Goal: Information Seeking & Learning: Learn about a topic

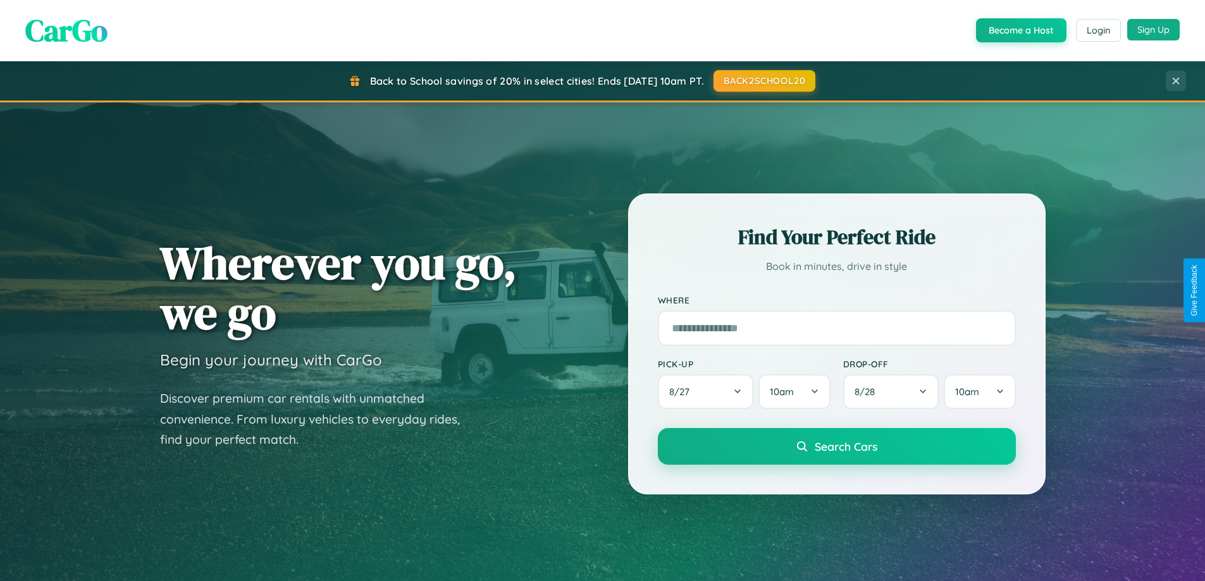
click at [1153, 30] on button "Sign Up" at bounding box center [1153, 30] width 52 height 22
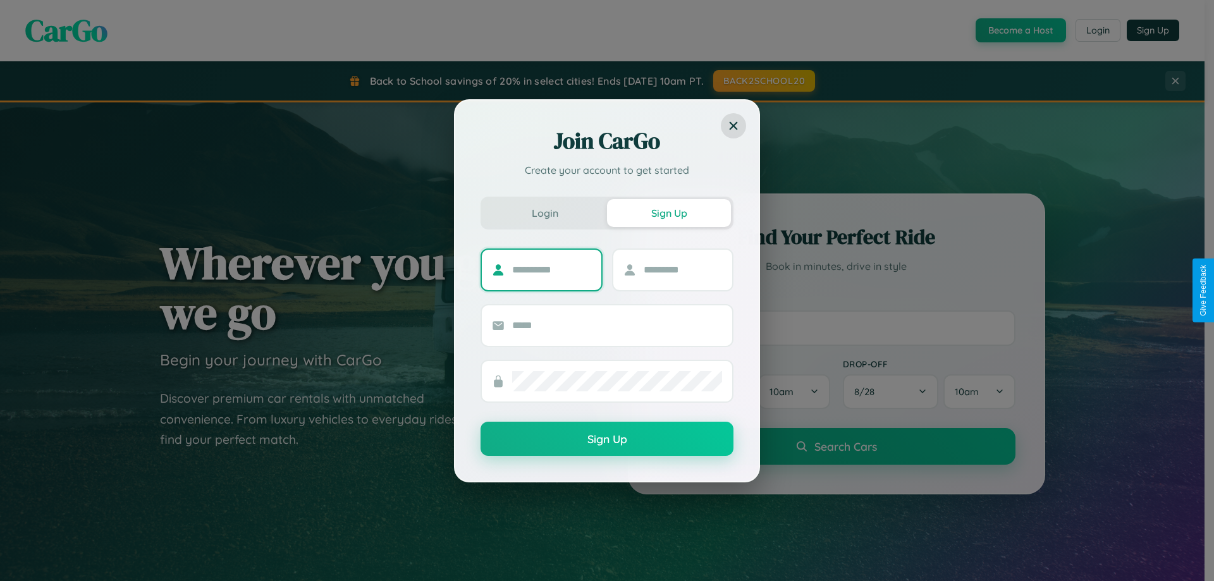
click at [551, 269] on input "text" at bounding box center [551, 270] width 79 height 20
type input "*****"
click at [682, 269] on input "text" at bounding box center [683, 270] width 79 height 20
type input "*****"
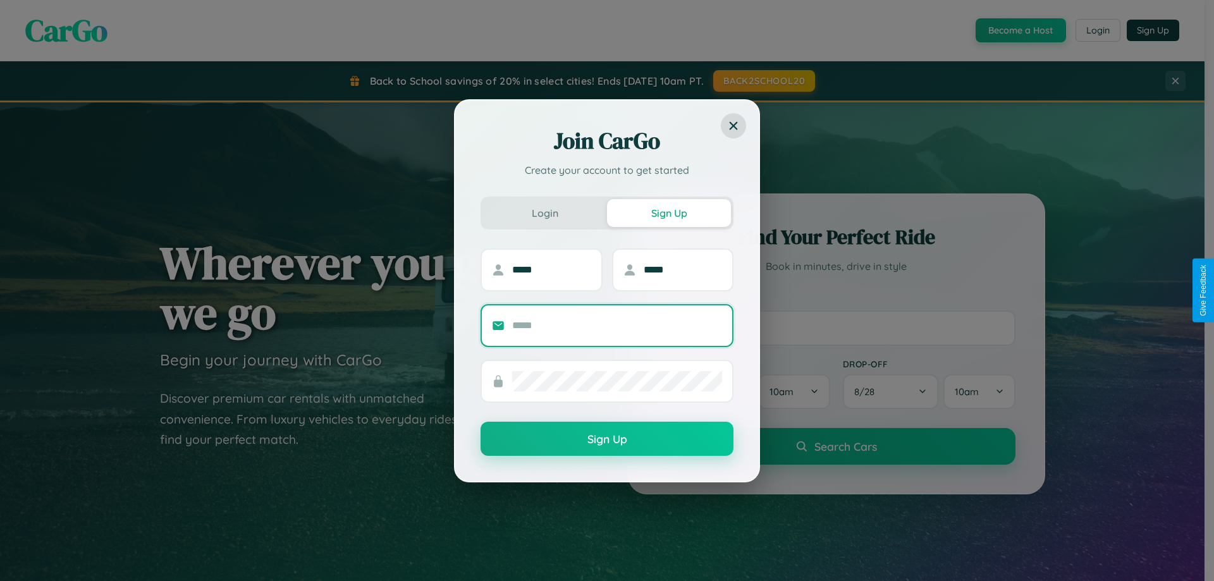
click at [617, 325] on input "text" at bounding box center [617, 326] width 210 height 20
type input "**********"
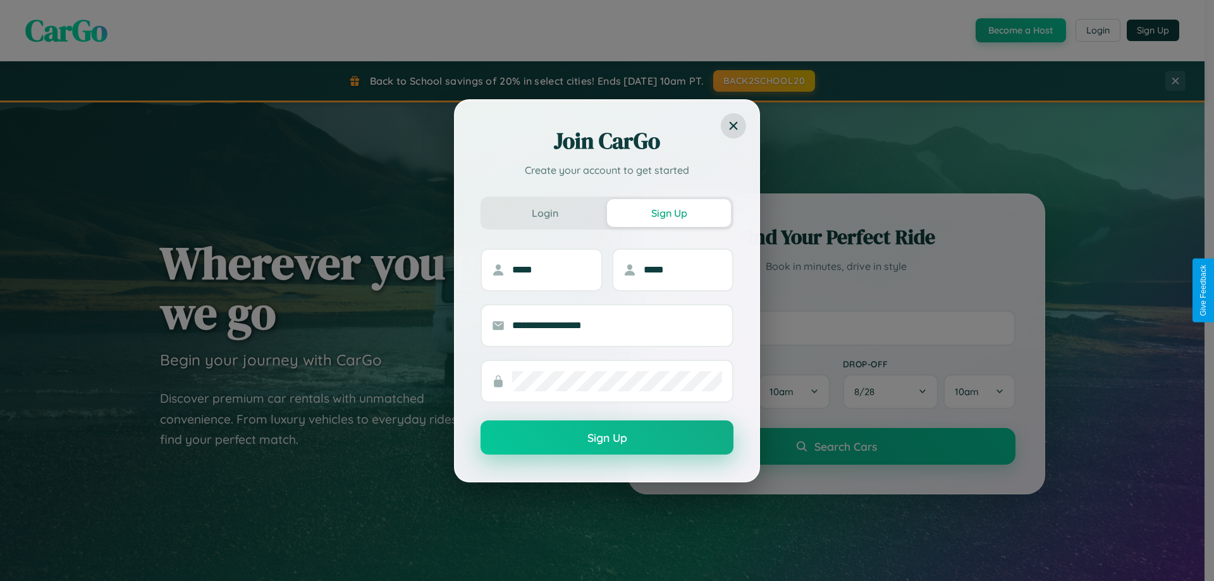
click at [607, 438] on button "Sign Up" at bounding box center [607, 438] width 253 height 34
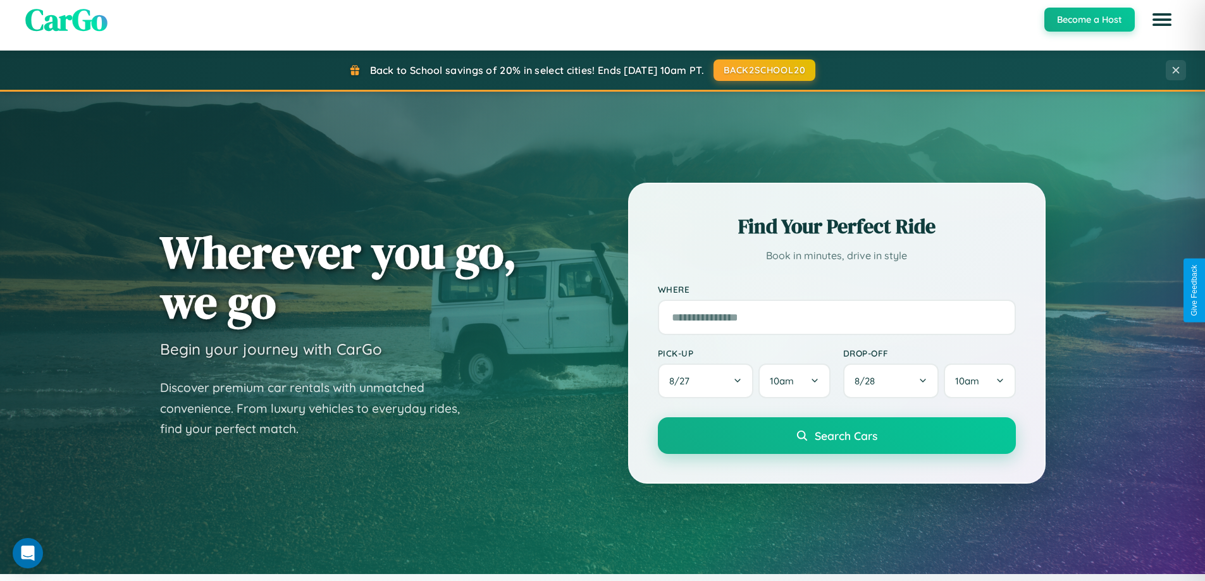
scroll to position [2434, 0]
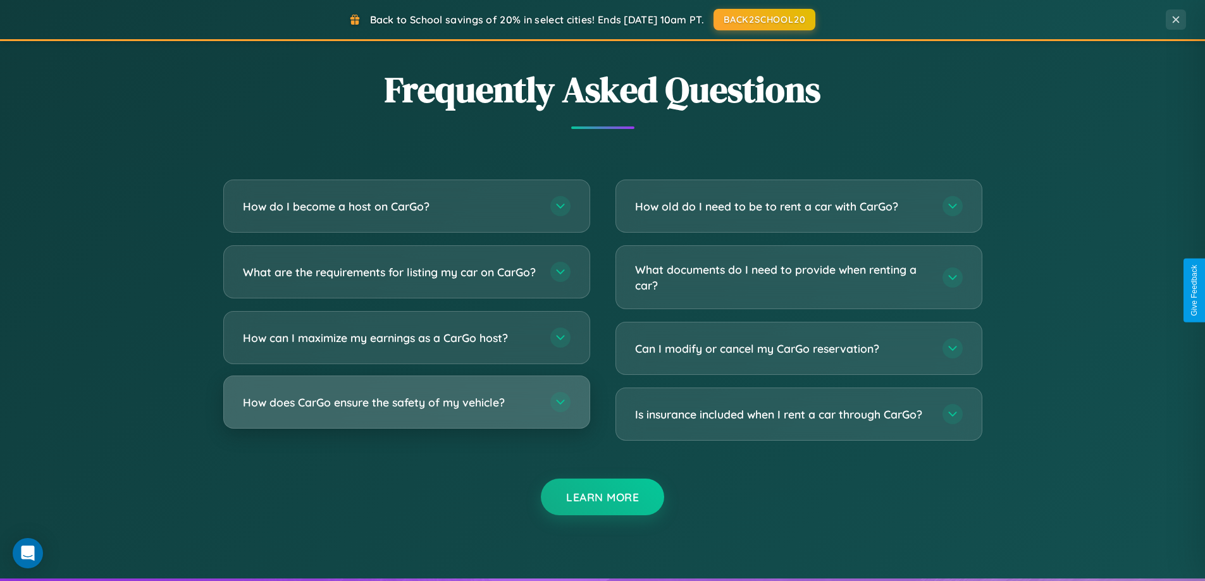
click at [406, 410] on h3 "How does CarGo ensure the safety of my vehicle?" at bounding box center [390, 403] width 295 height 16
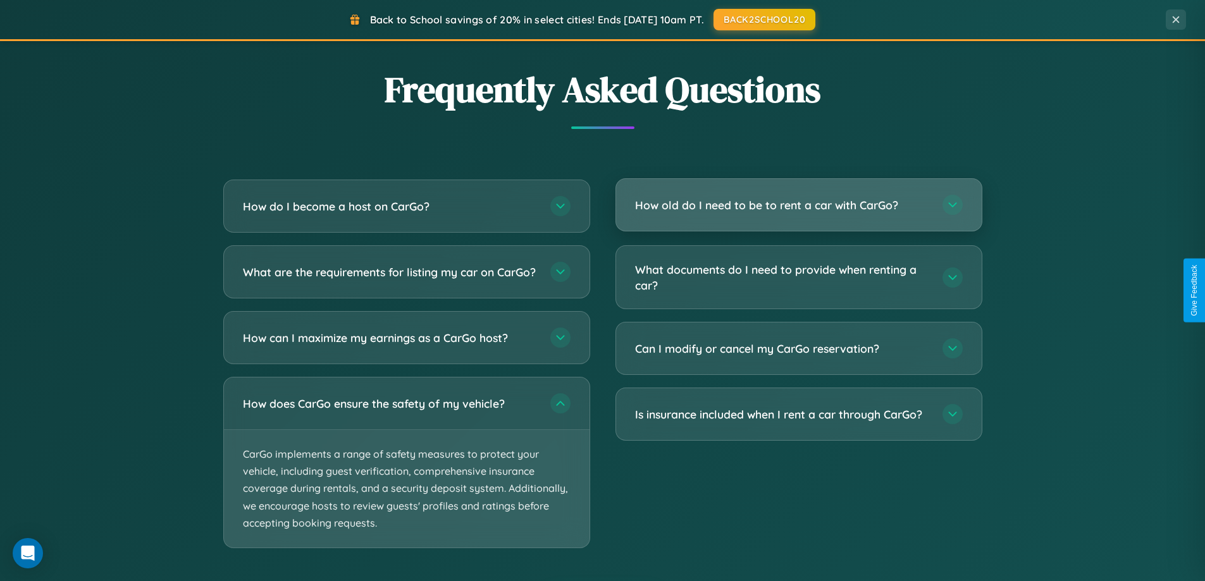
click at [798, 206] on h3 "How old do I need to be to rent a car with CarGo?" at bounding box center [782, 205] width 295 height 16
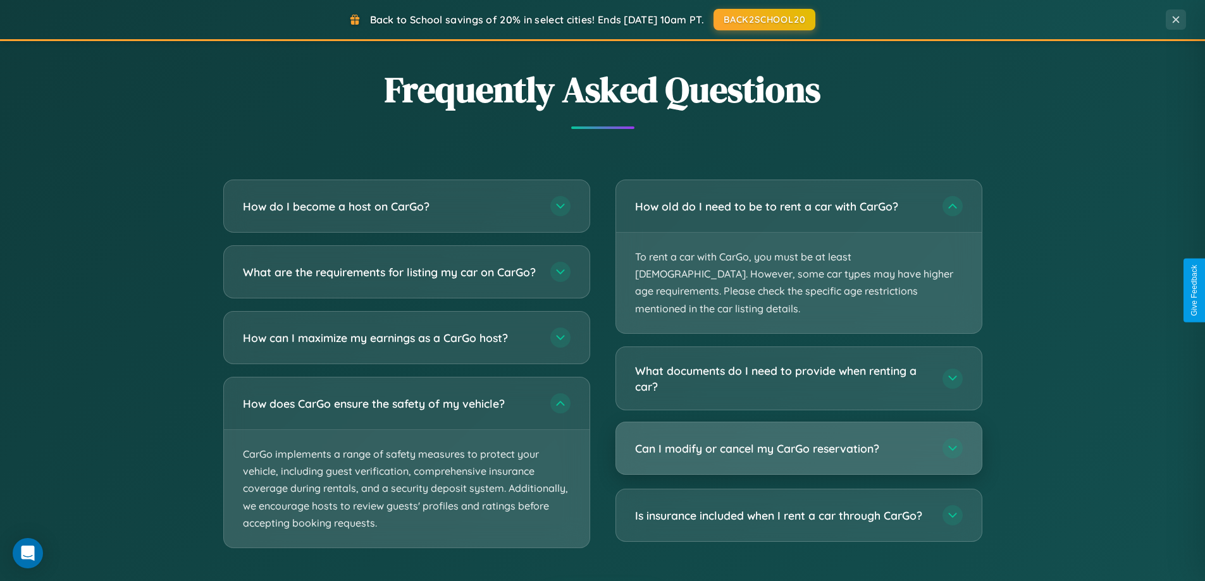
click at [798, 441] on h3 "Can I modify or cancel my CarGo reservation?" at bounding box center [782, 449] width 295 height 16
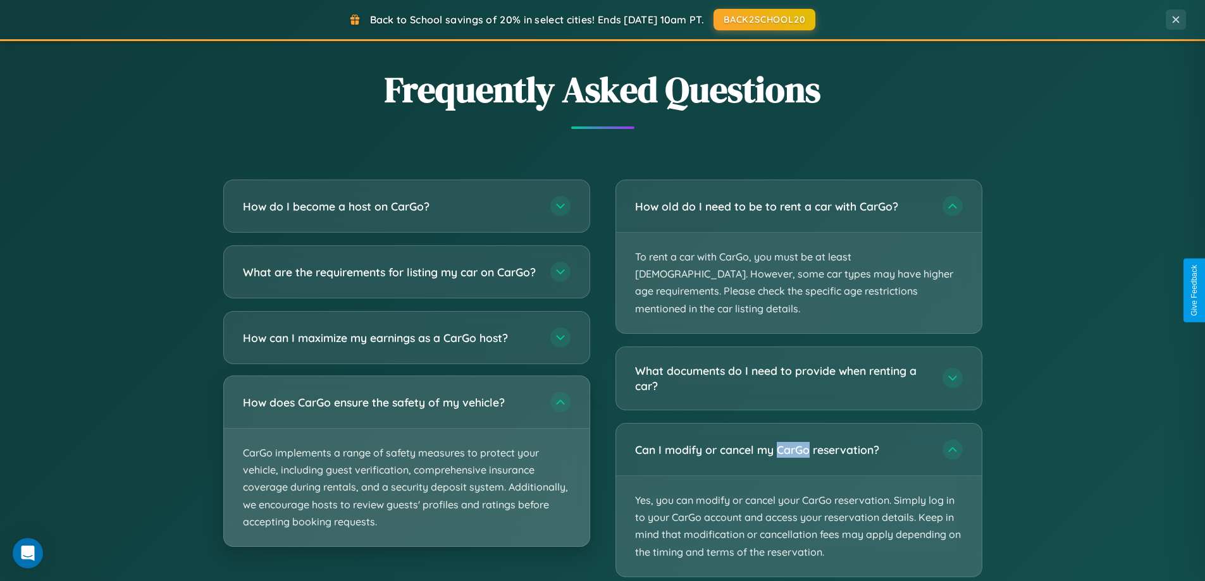
click at [406, 473] on p "CarGo implements a range of safety measures to protect your vehicle, including …" at bounding box center [407, 488] width 366 height 118
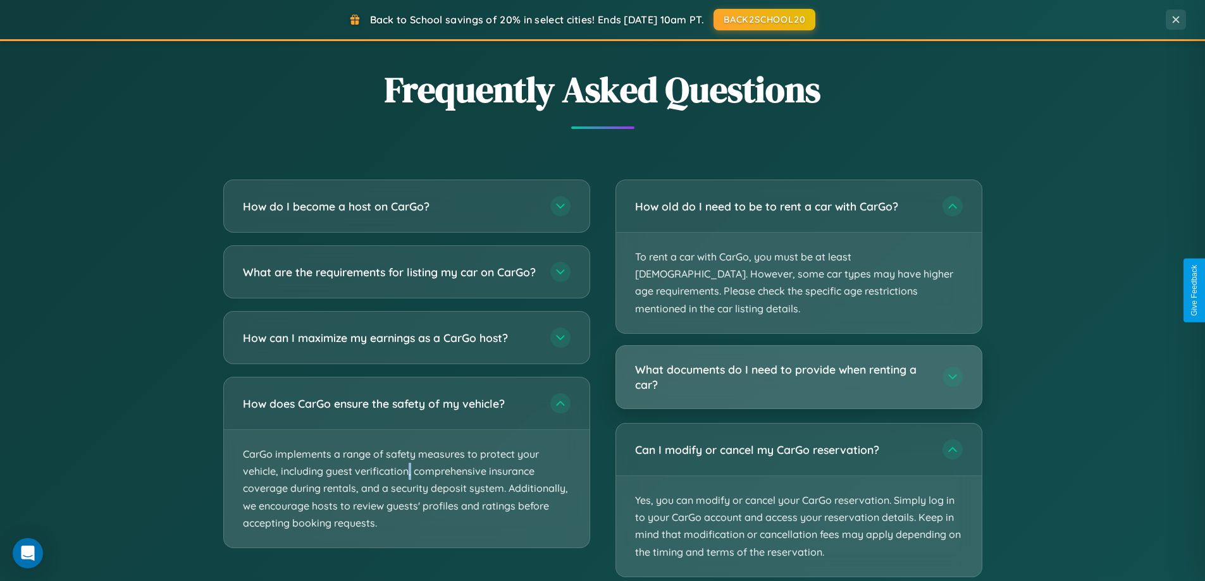
click at [798, 362] on h3 "What documents do I need to provide when renting a car?" at bounding box center [782, 377] width 295 height 31
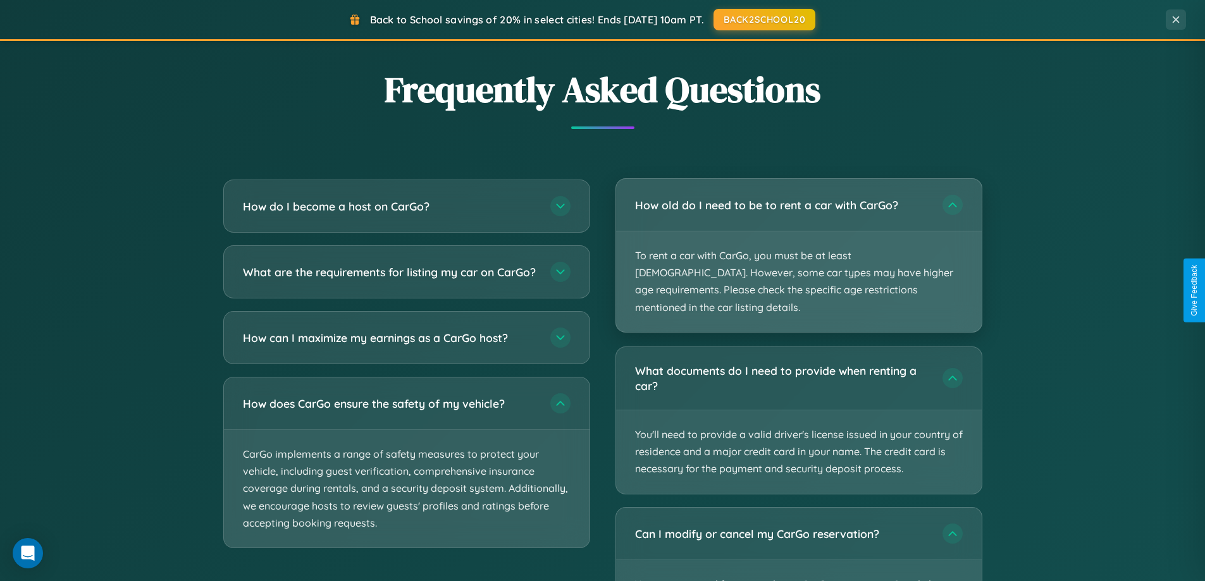
click at [798, 248] on p "To rent a car with CarGo, you must be at least [DEMOGRAPHIC_DATA]. However, som…" at bounding box center [799, 281] width 366 height 101
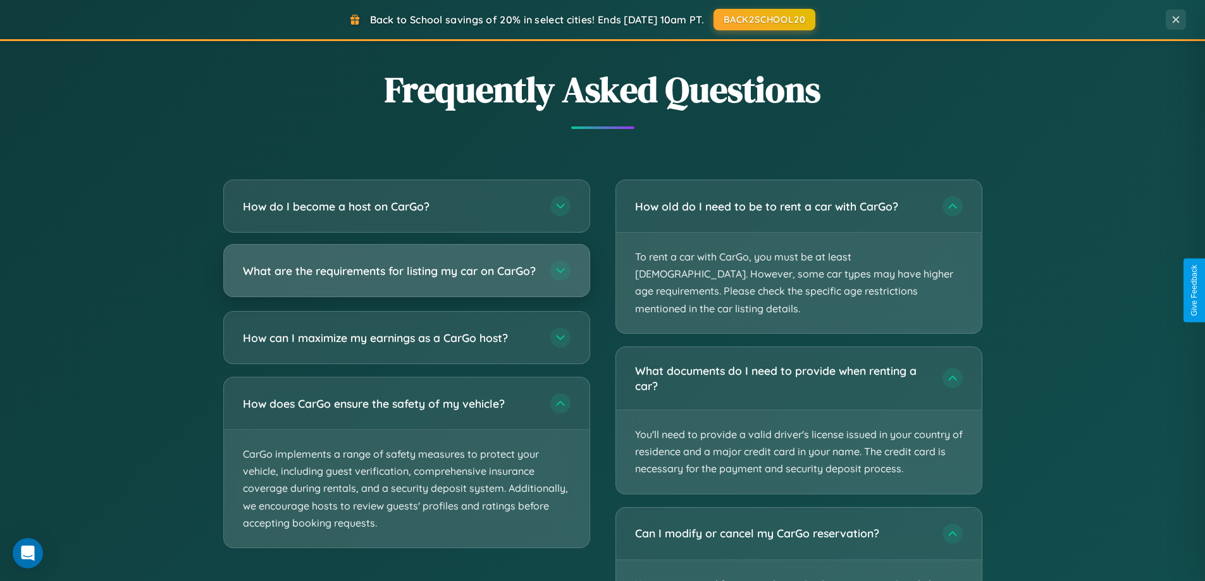
click at [406, 277] on h3 "What are the requirements for listing my car on CarGo?" at bounding box center [390, 271] width 295 height 16
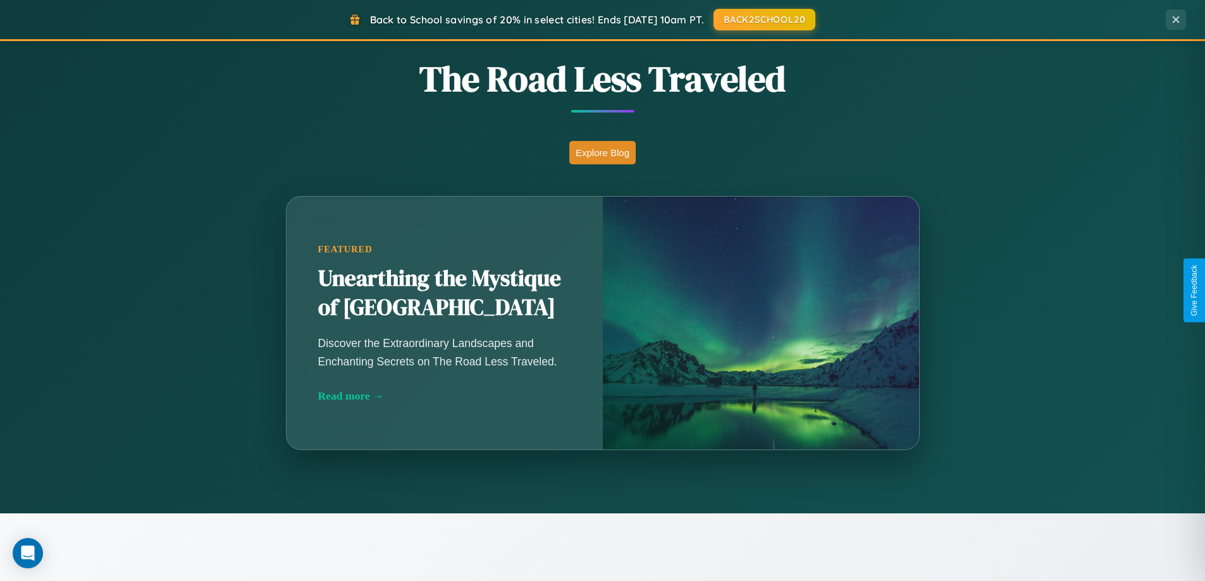
scroll to position [870, 0]
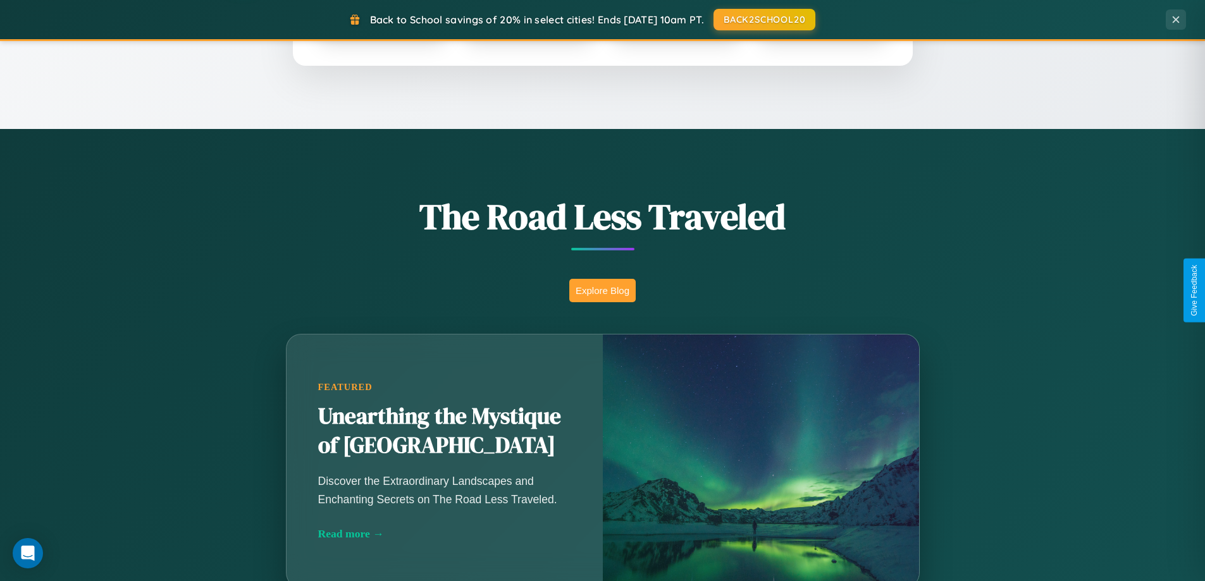
click at [602, 290] on button "Explore Blog" at bounding box center [602, 290] width 66 height 23
